Goal: Transaction & Acquisition: Book appointment/travel/reservation

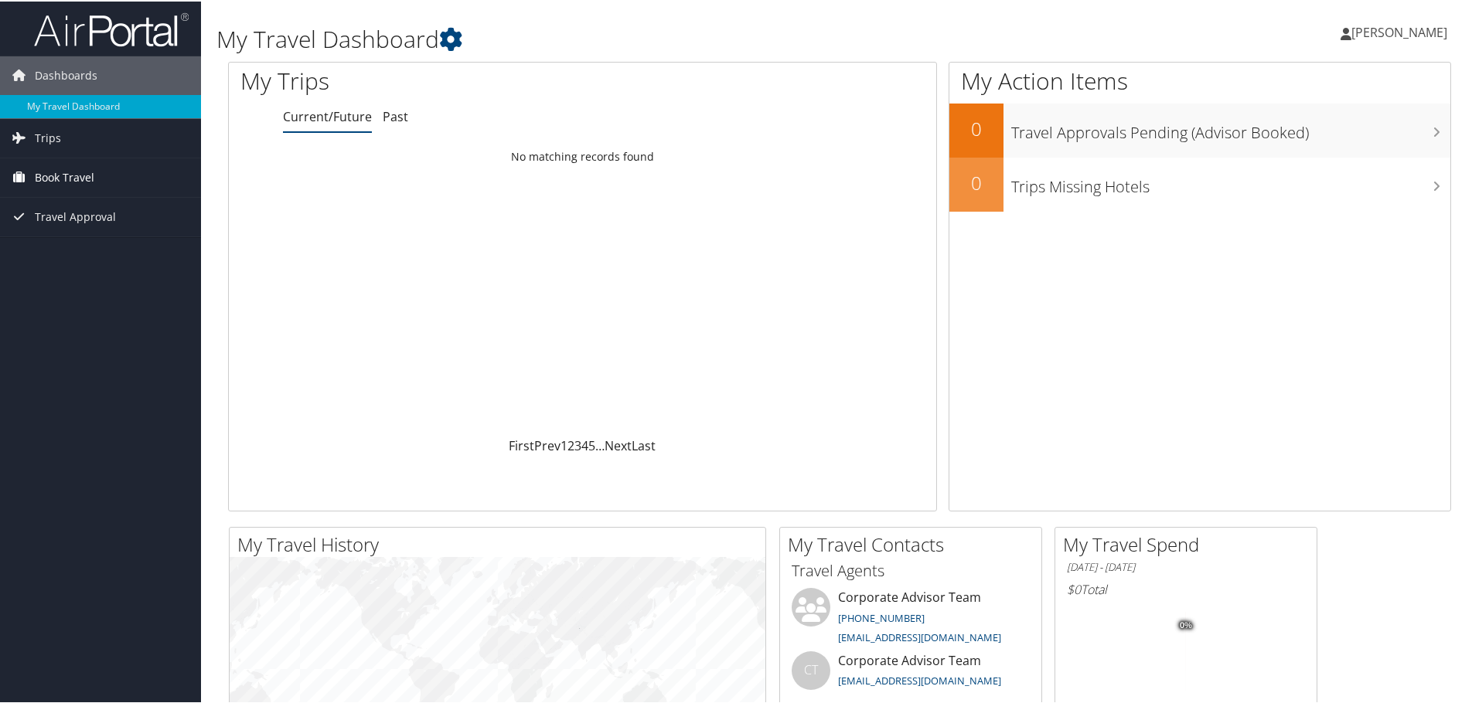
click at [59, 176] on span "Book Travel" at bounding box center [65, 176] width 60 height 39
click at [70, 251] on link "Book/Manage Online Trips" at bounding box center [100, 253] width 201 height 23
